Goal: Information Seeking & Learning: Learn about a topic

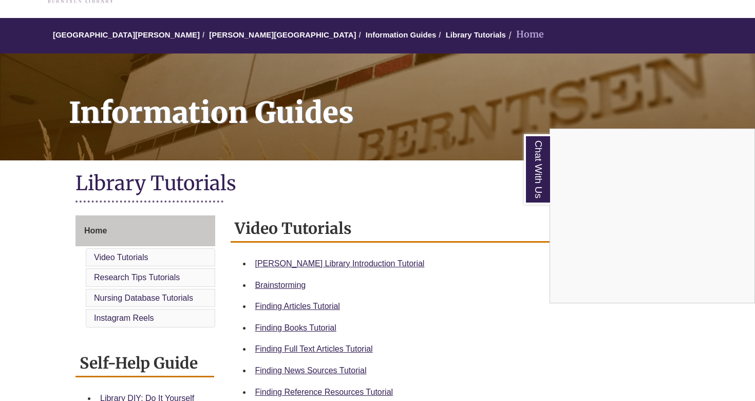
scroll to position [77, 0]
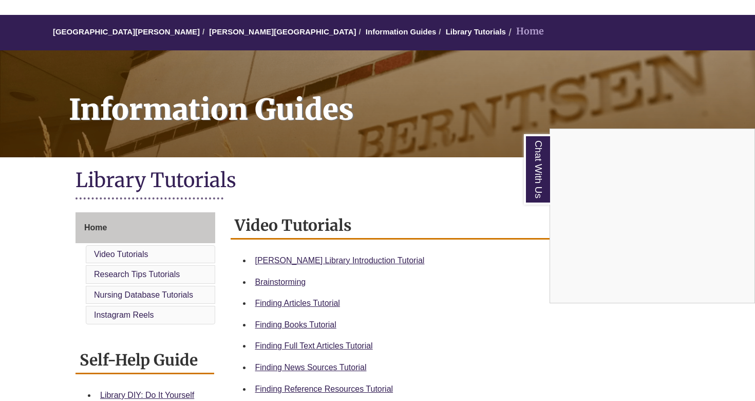
click at [362, 255] on div "Chat With Us" at bounding box center [377, 200] width 755 height 401
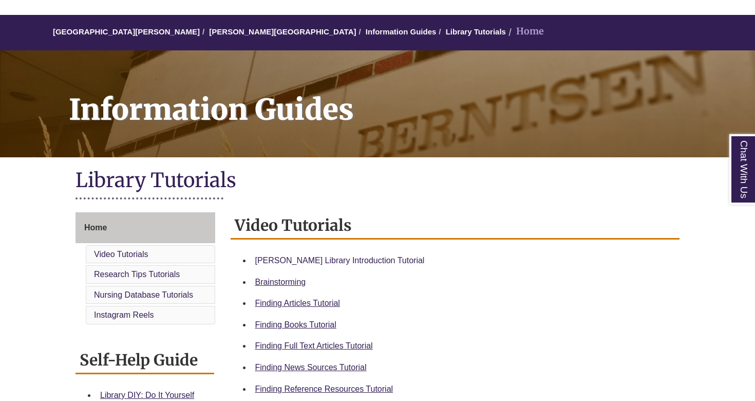
click at [360, 258] on link "[PERSON_NAME] Library Introduction Tutorial" at bounding box center [339, 260] width 169 height 9
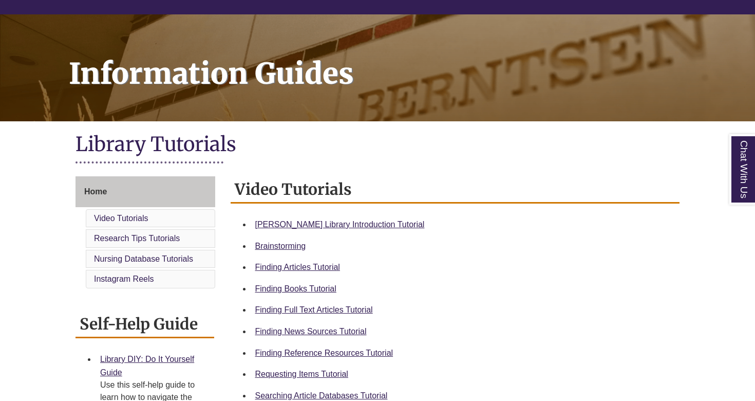
scroll to position [116, 0]
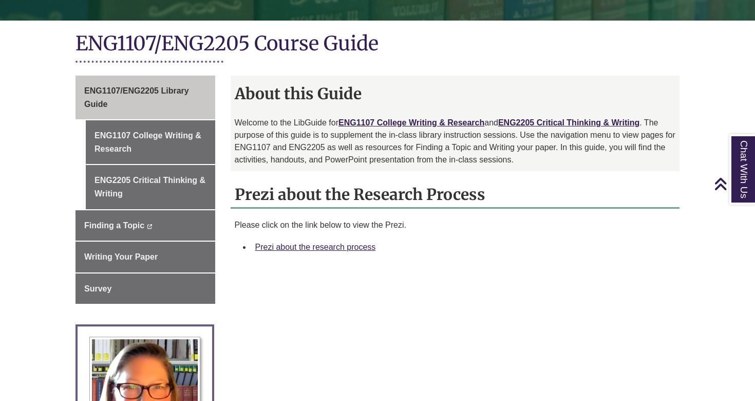
scroll to position [214, 0]
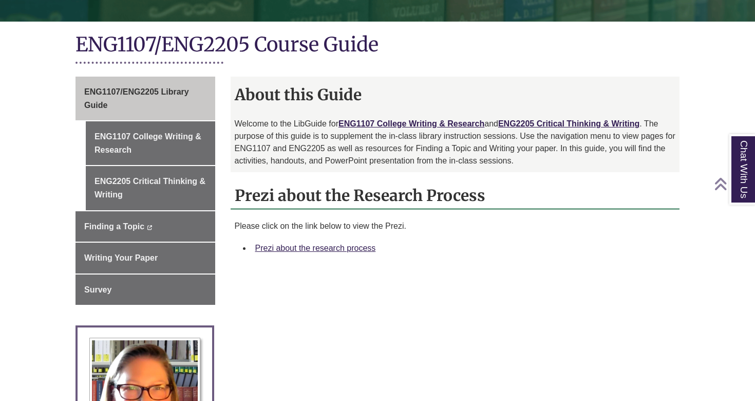
scroll to position [217, 0]
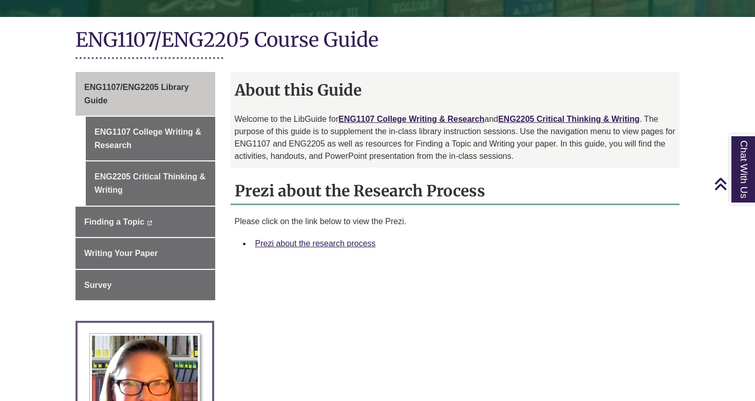
click at [341, 237] on div "Prezi about the research process" at bounding box center [463, 243] width 416 height 13
click at [335, 244] on link "Prezi about the research process" at bounding box center [315, 243] width 121 height 9
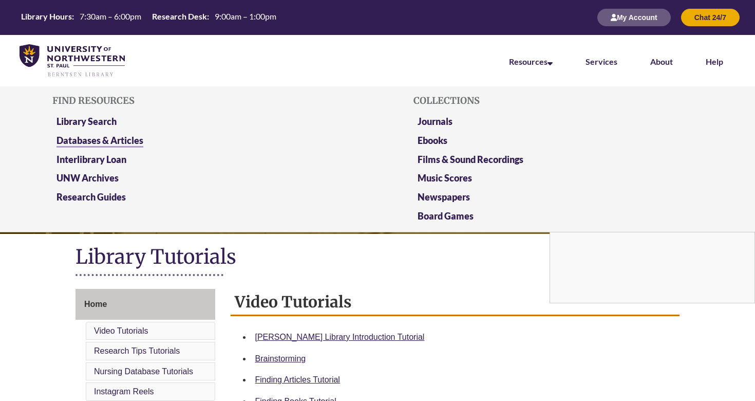
click at [100, 143] on link "Databases & Articles" at bounding box center [99, 141] width 87 height 13
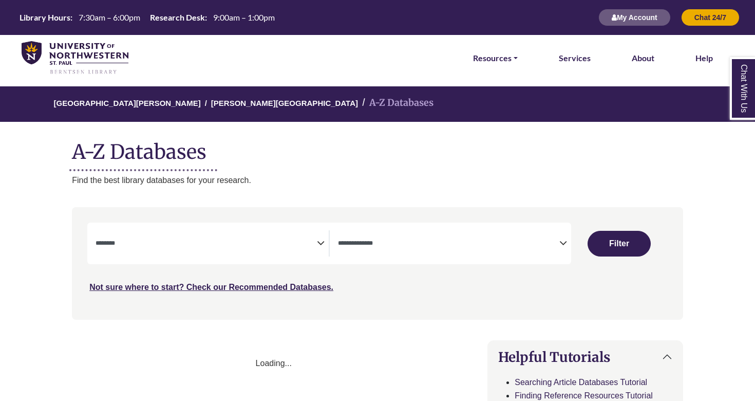
select select "Database Subject Filter"
select select "Database Types Filter"
select select "Database Subject Filter"
select select "Database Types Filter"
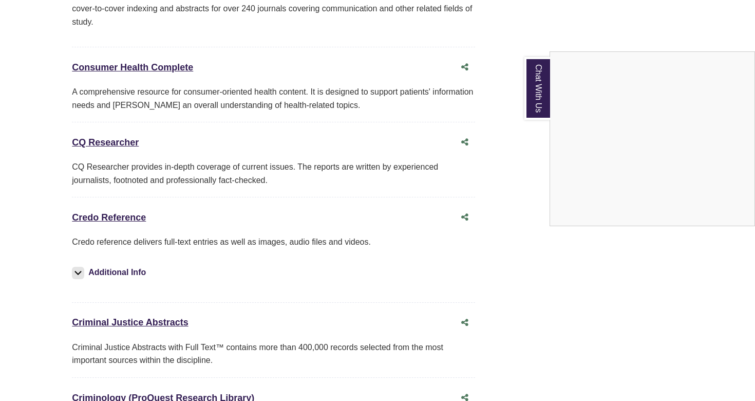
scroll to position [2495, 0]
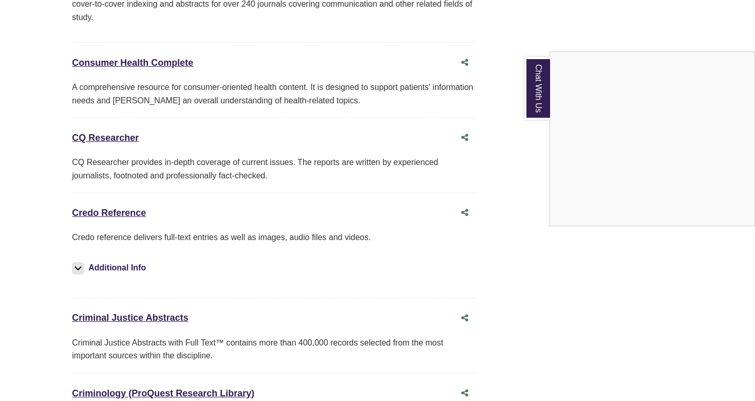
click at [129, 118] on div "Chat With Us" at bounding box center [377, 200] width 755 height 401
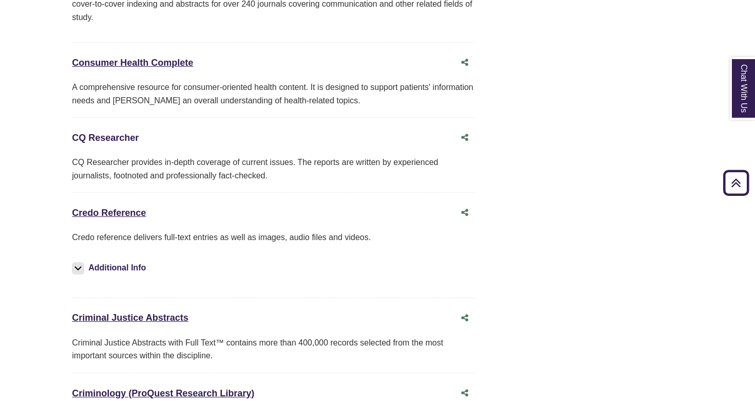
click at [134, 132] on link "CQ Researcher This link opens in a new window" at bounding box center [105, 137] width 67 height 10
click at [128, 205] on div "Credo Reference This link opens in a new window" at bounding box center [263, 212] width 383 height 15
click at [136, 207] on link "Credo Reference This link opens in a new window" at bounding box center [109, 212] width 74 height 10
click at [120, 132] on link "CQ Researcher This link opens in a new window" at bounding box center [105, 137] width 67 height 10
click at [136, 207] on link "Credo Reference This link opens in a new window" at bounding box center [109, 212] width 74 height 10
